Goal: Task Accomplishment & Management: Use online tool/utility

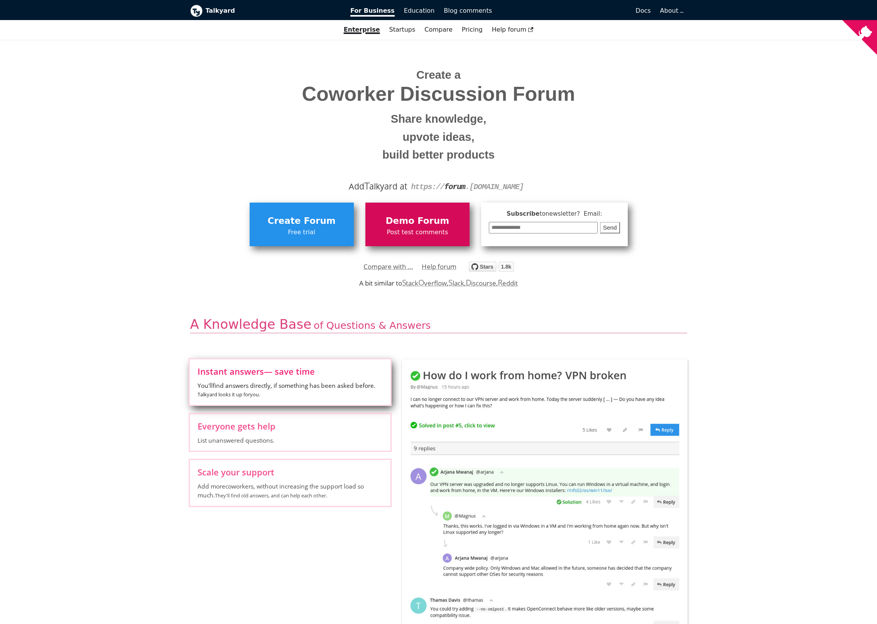
click at [397, 233] on span "Post test comments" at bounding box center [417, 232] width 97 height 10
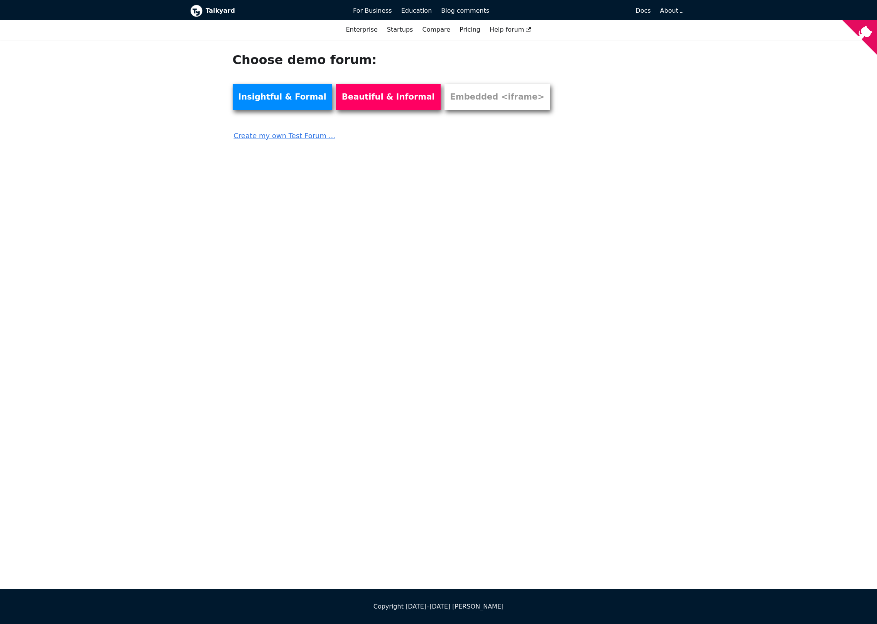
click at [279, 137] on link "Create my own Test Forum ..." at bounding box center [396, 133] width 327 height 17
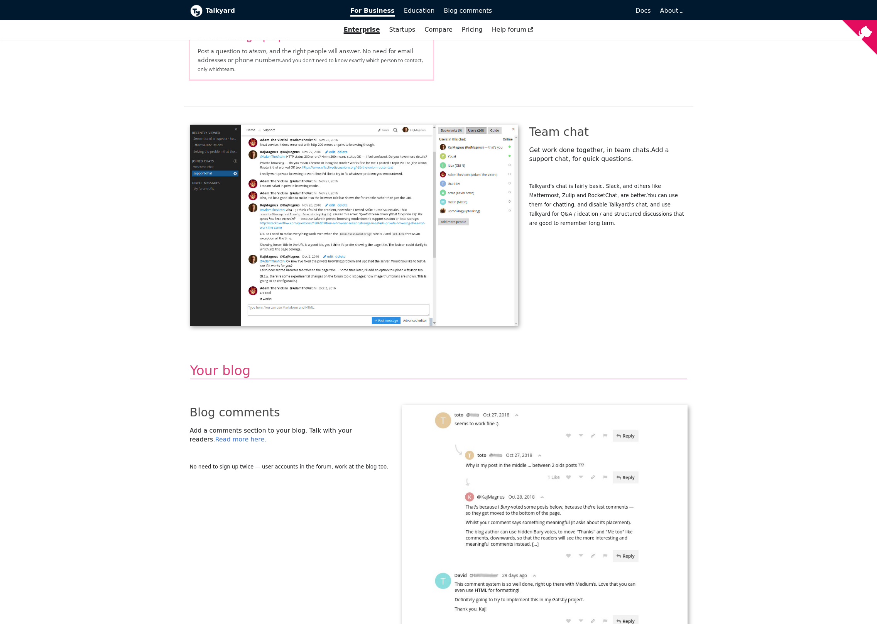
scroll to position [1387, 0]
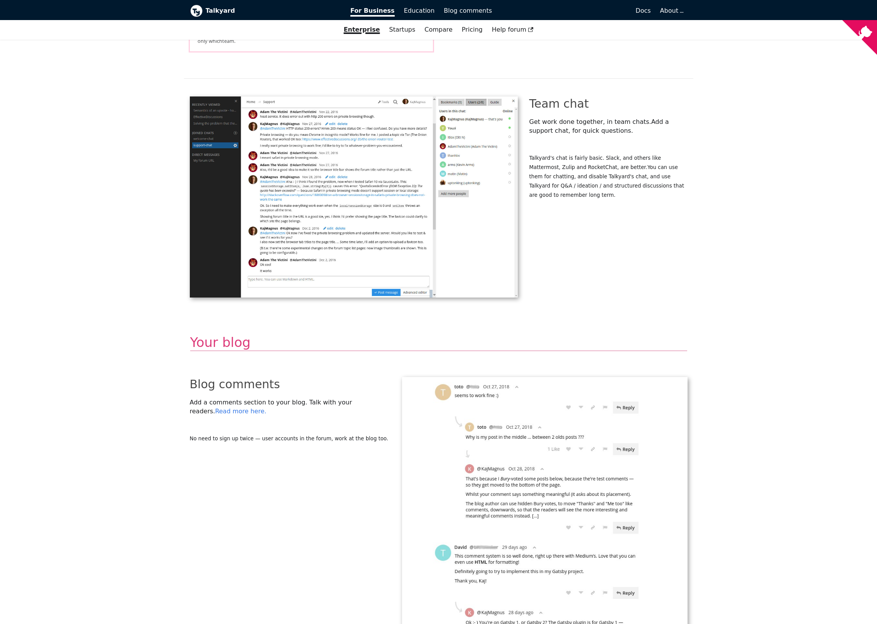
click at [278, 476] on div "Blog comments Add a comments section to your blog . Talk with your readers. Rea…" at bounding box center [290, 533] width 212 height 312
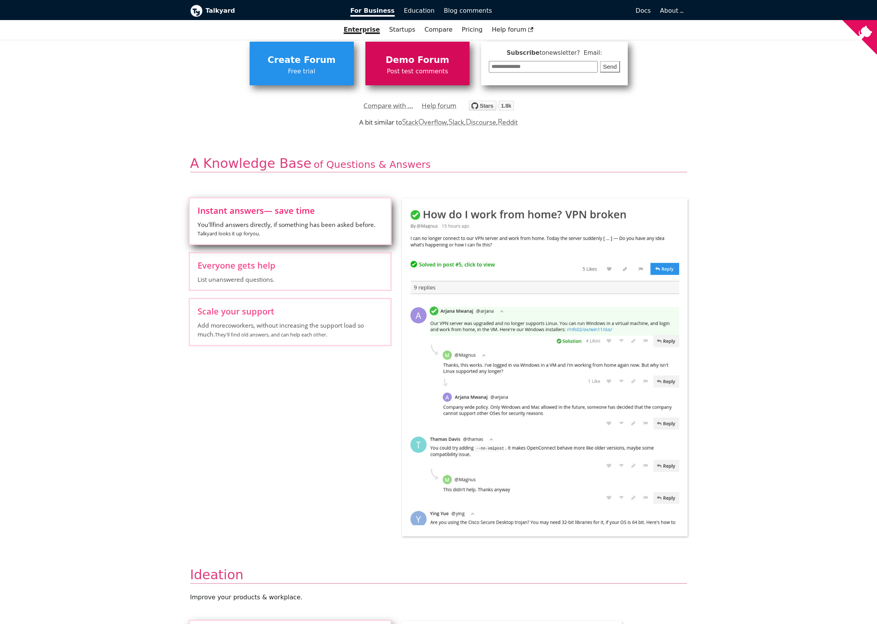
scroll to position [0, 0]
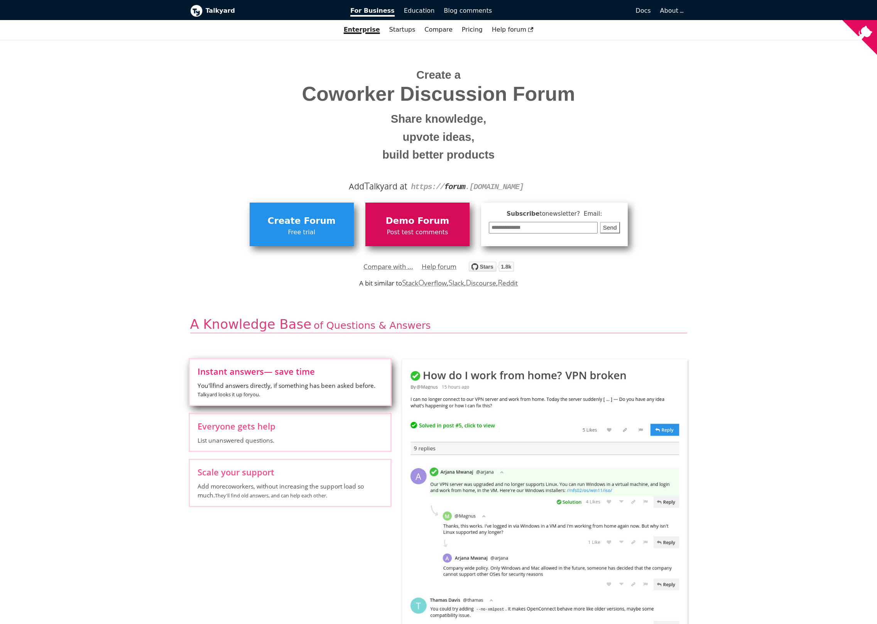
click at [436, 229] on span "Post test comments" at bounding box center [417, 232] width 97 height 10
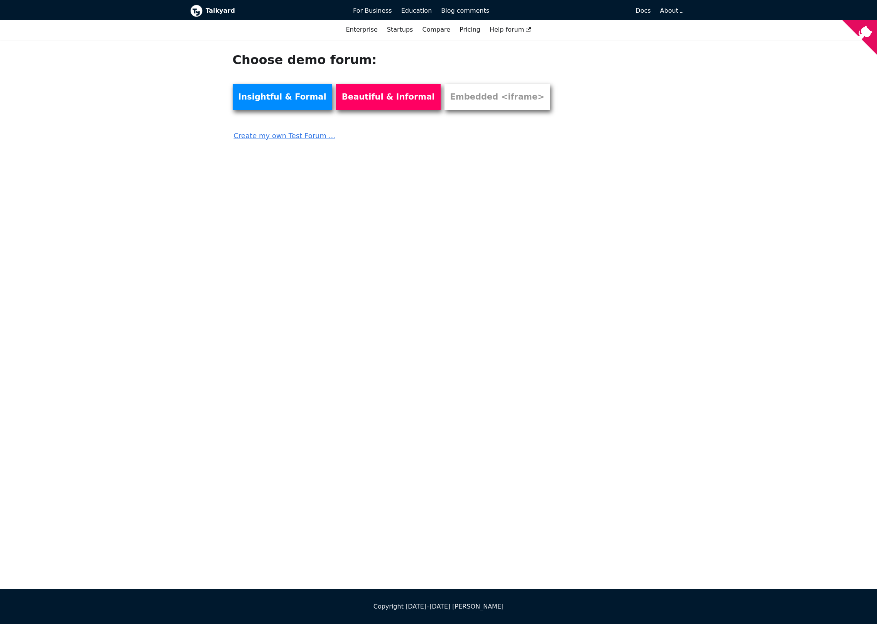
click at [275, 138] on link "Create my own Test Forum ..." at bounding box center [396, 133] width 327 height 17
click at [157, 132] on div "Choose demo forum: Insightful & Formal Beautiful & Informal Embedded <iframe> C…" at bounding box center [438, 315] width 877 height 550
